Goal: Check status: Check status

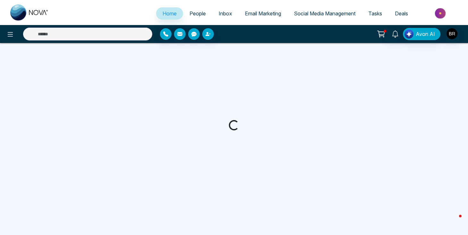
select select "*"
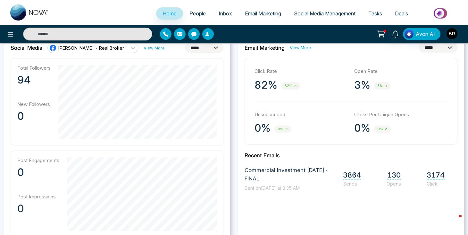
scroll to position [181, 0]
click at [263, 85] on p "82%" at bounding box center [266, 84] width 23 height 13
click at [441, 173] on span "3174" at bounding box center [436, 174] width 18 height 9
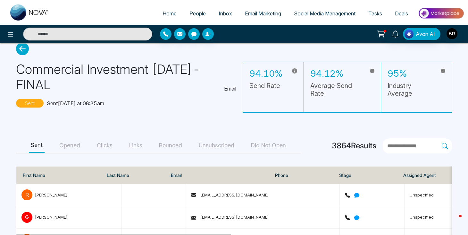
scroll to position [16, 0]
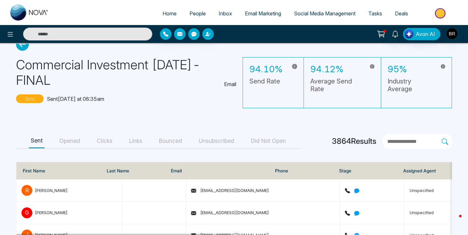
click at [113, 144] on button "Clicks" at bounding box center [105, 141] width 20 height 14
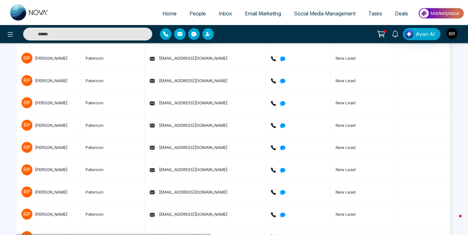
scroll to position [0, 0]
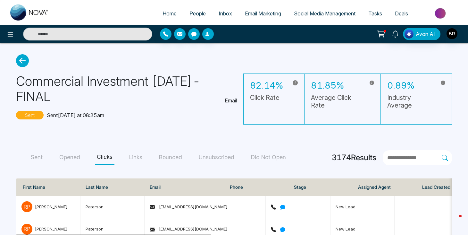
click at [223, 159] on button "Unsubscribed" at bounding box center [216, 157] width 39 height 14
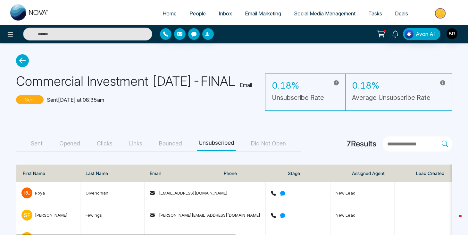
click at [71, 151] on button "Opened" at bounding box center [69, 143] width 25 height 14
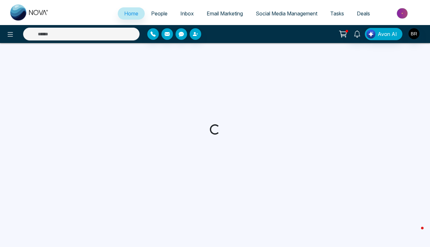
select select "*"
